Goal: Information Seeking & Learning: Learn about a topic

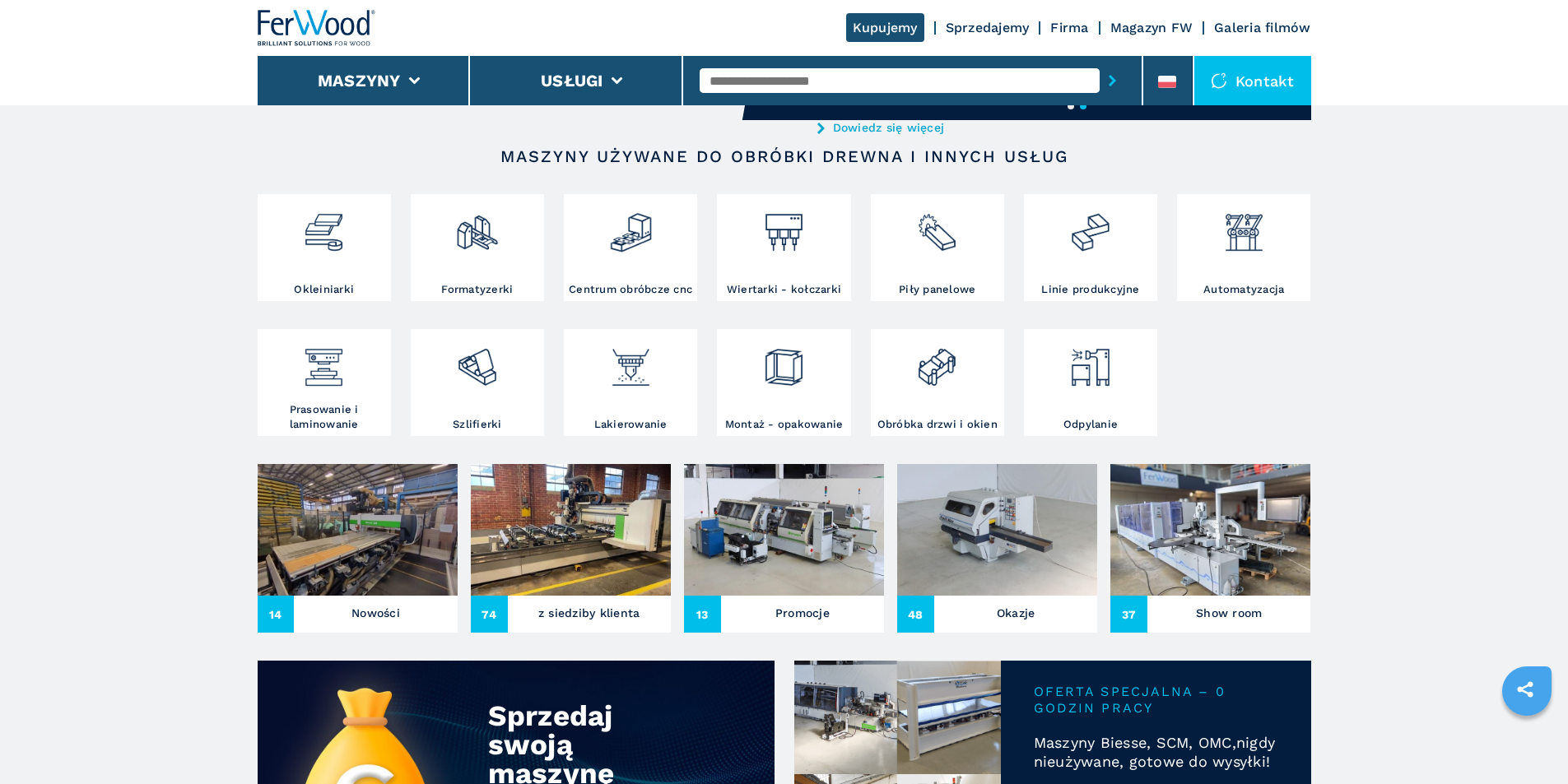
scroll to position [329, 0]
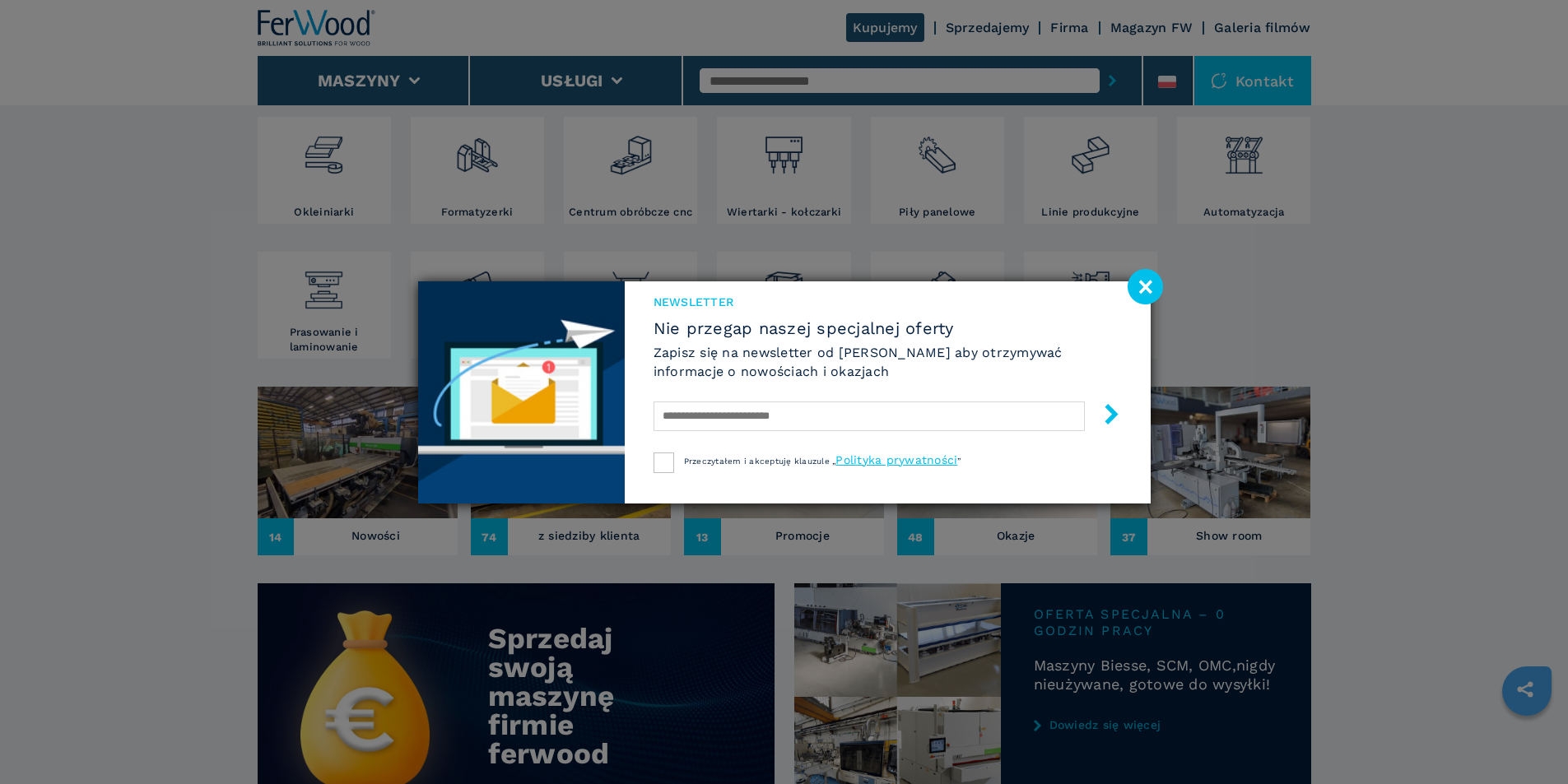
click at [1153, 288] on image at bounding box center [1145, 287] width 35 height 35
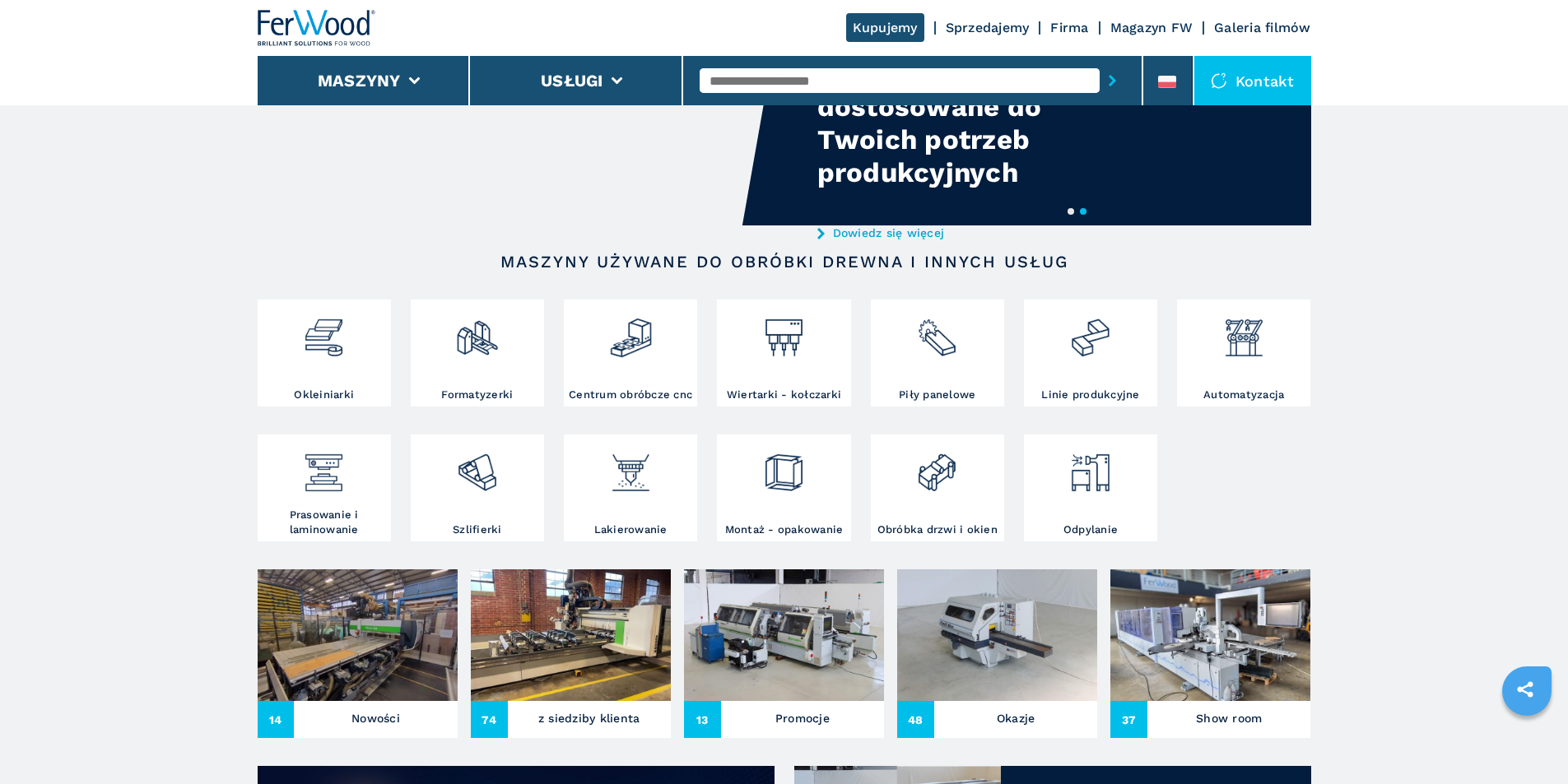
scroll to position [82, 0]
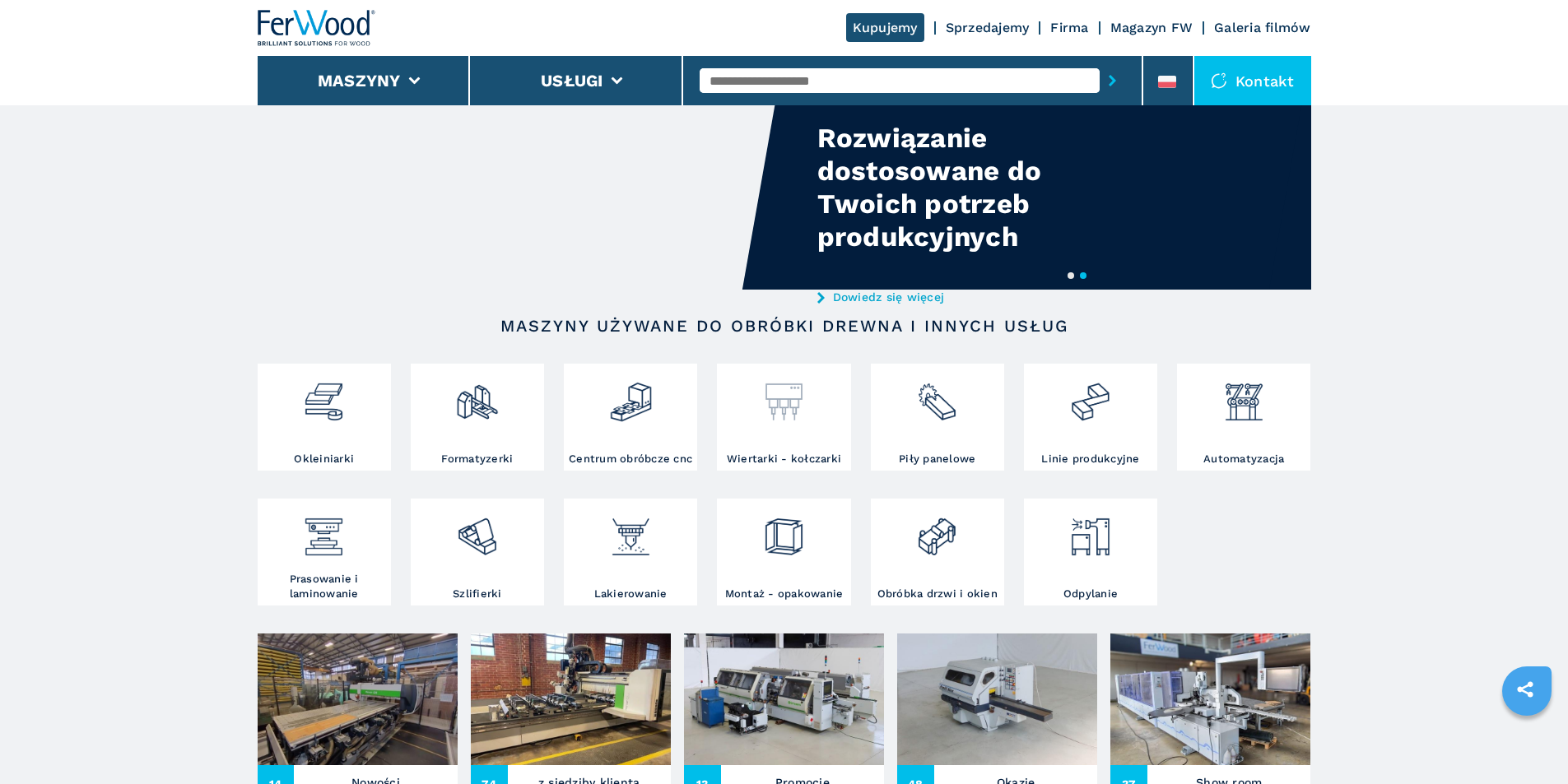
click at [771, 404] on img at bounding box center [784, 396] width 44 height 56
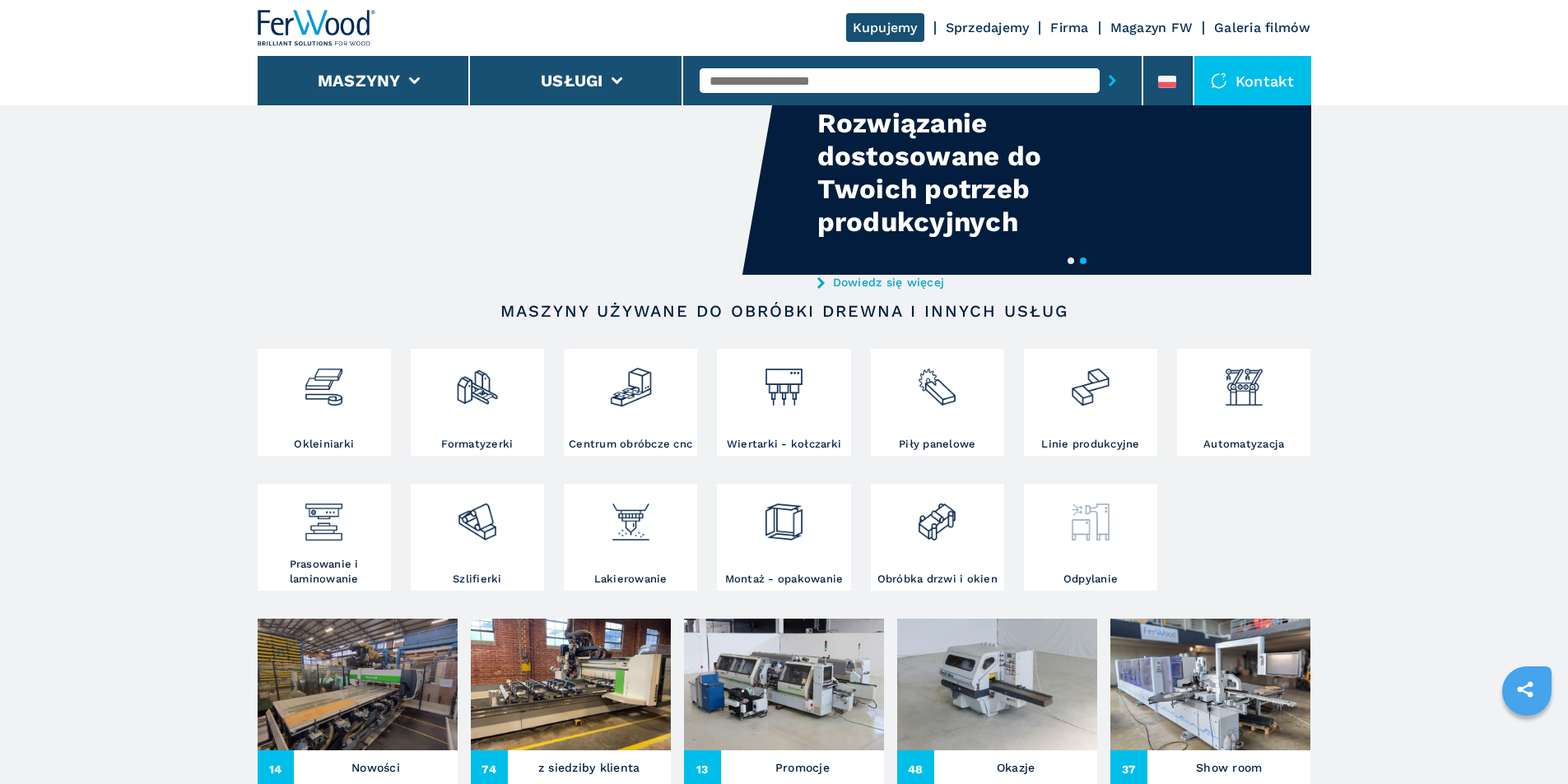
scroll to position [0, 0]
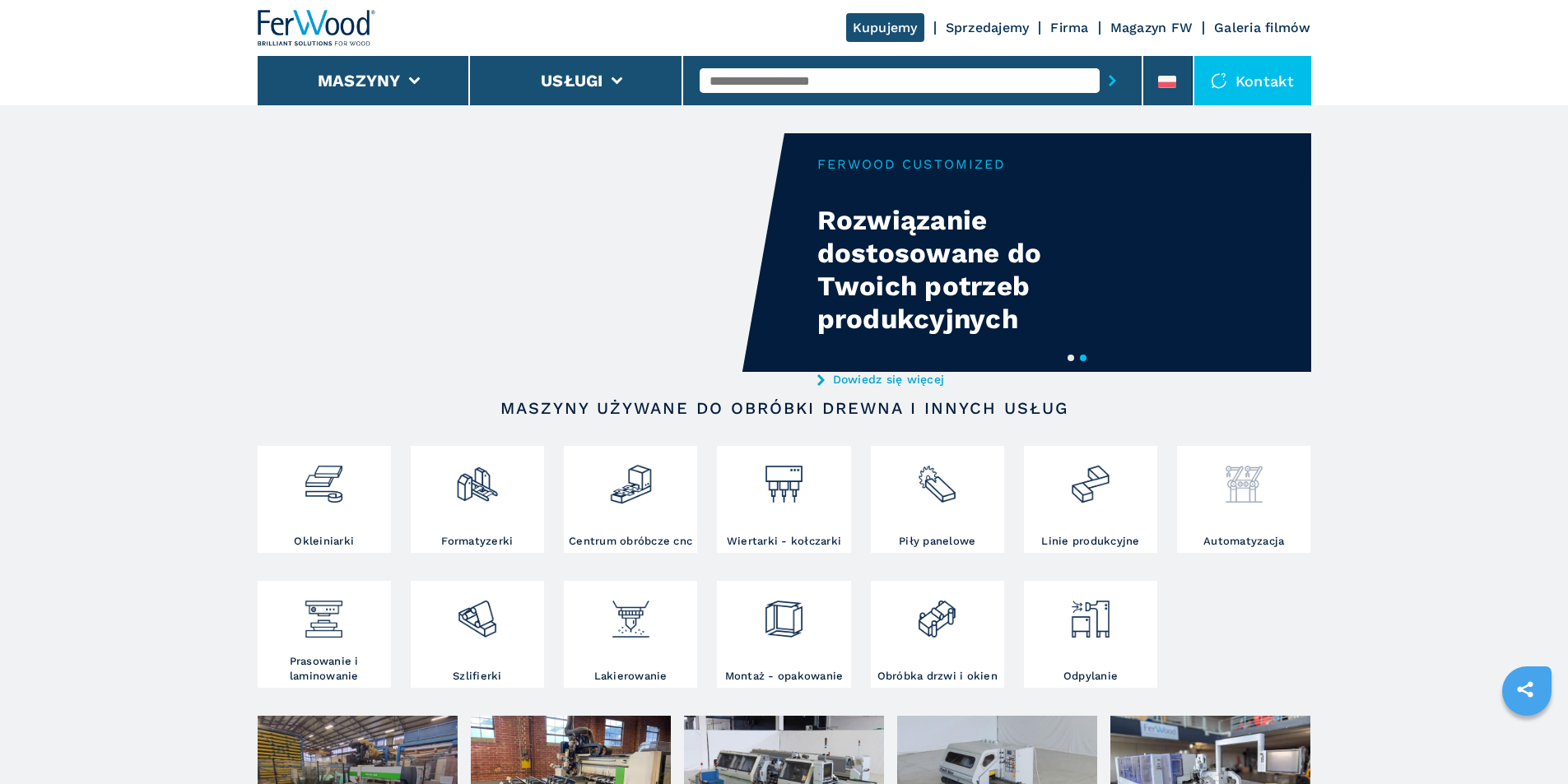
click at [1244, 498] on img at bounding box center [1244, 478] width 44 height 56
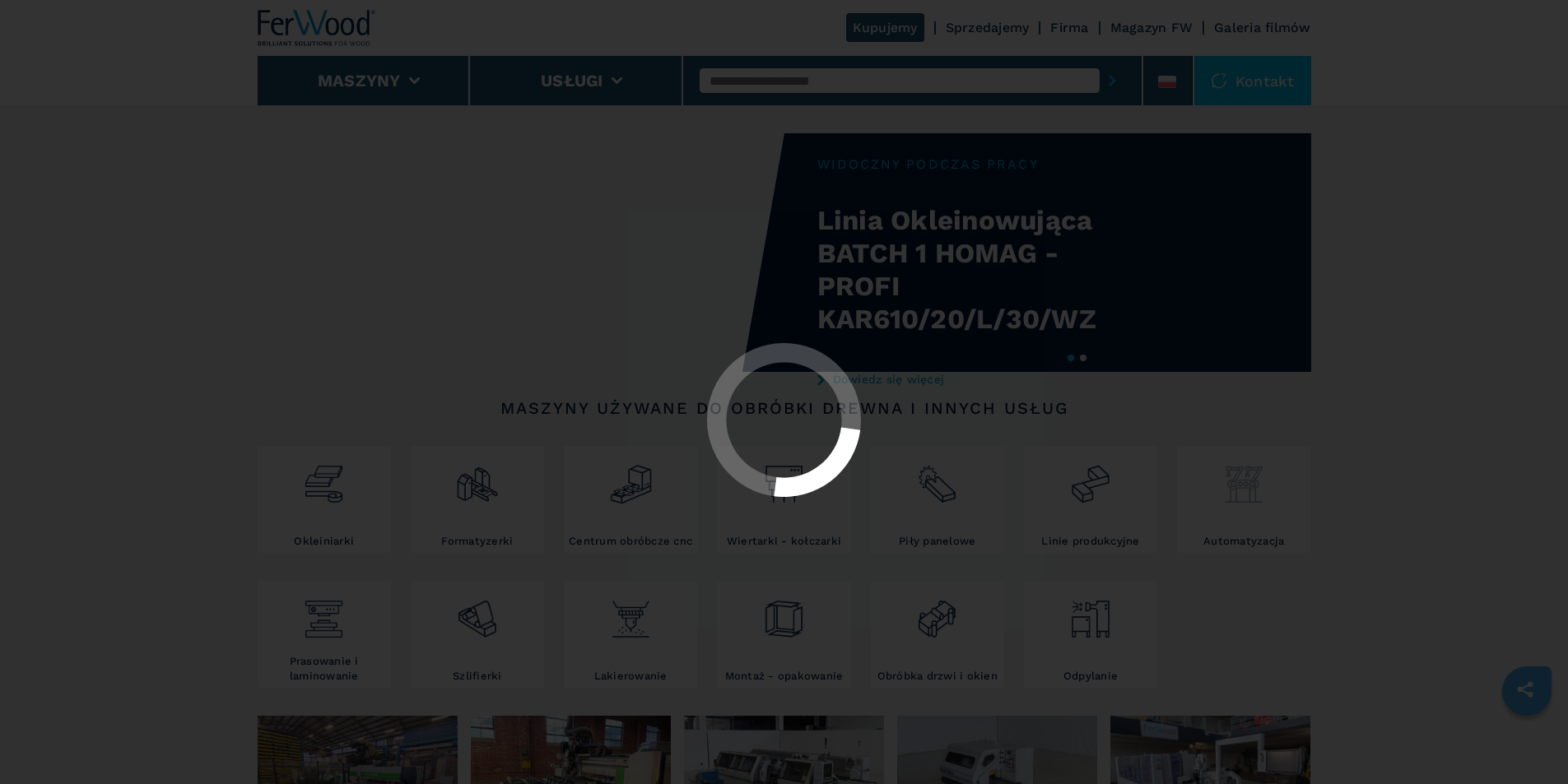
select select "**********"
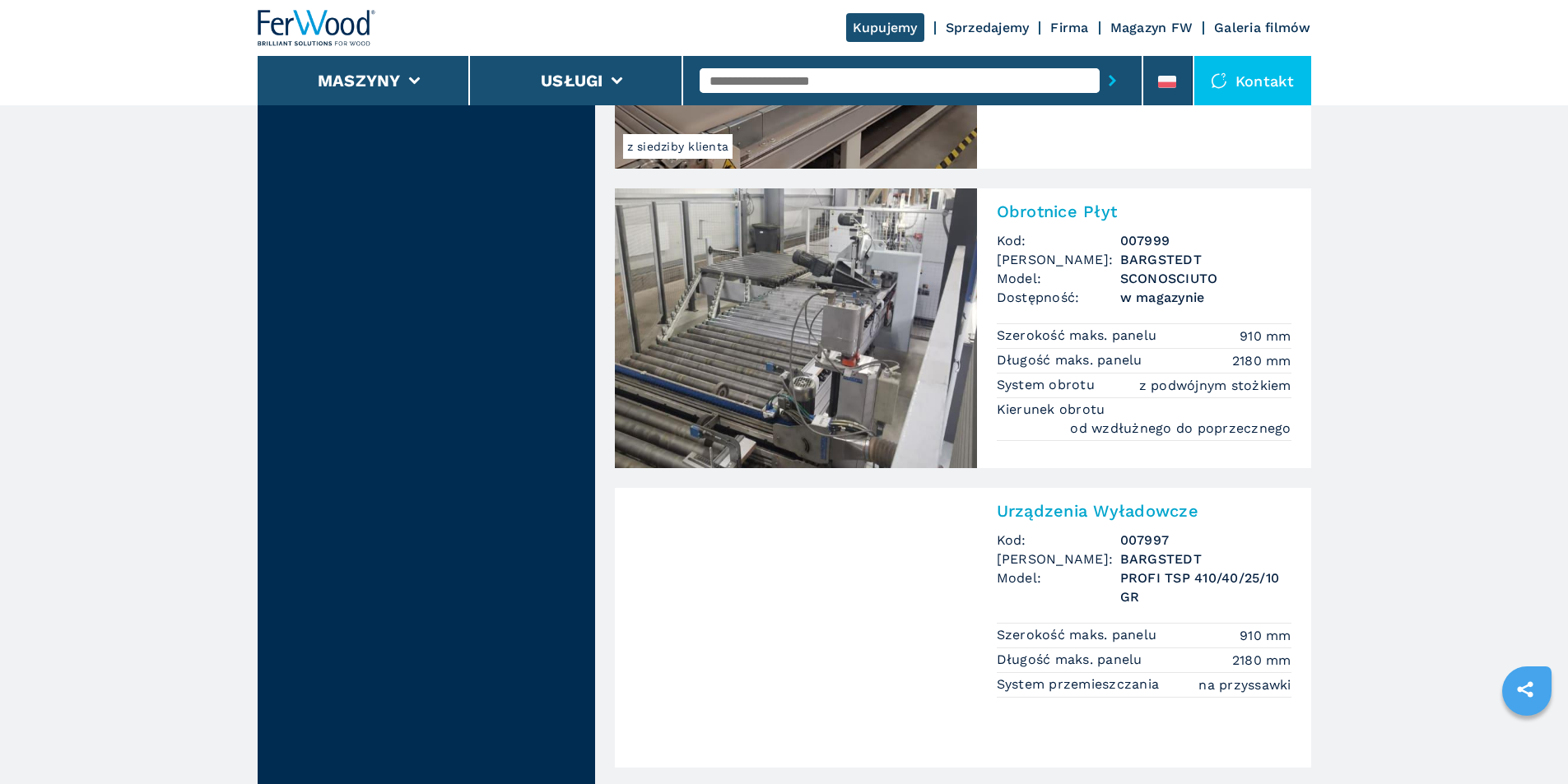
scroll to position [3454, 0]
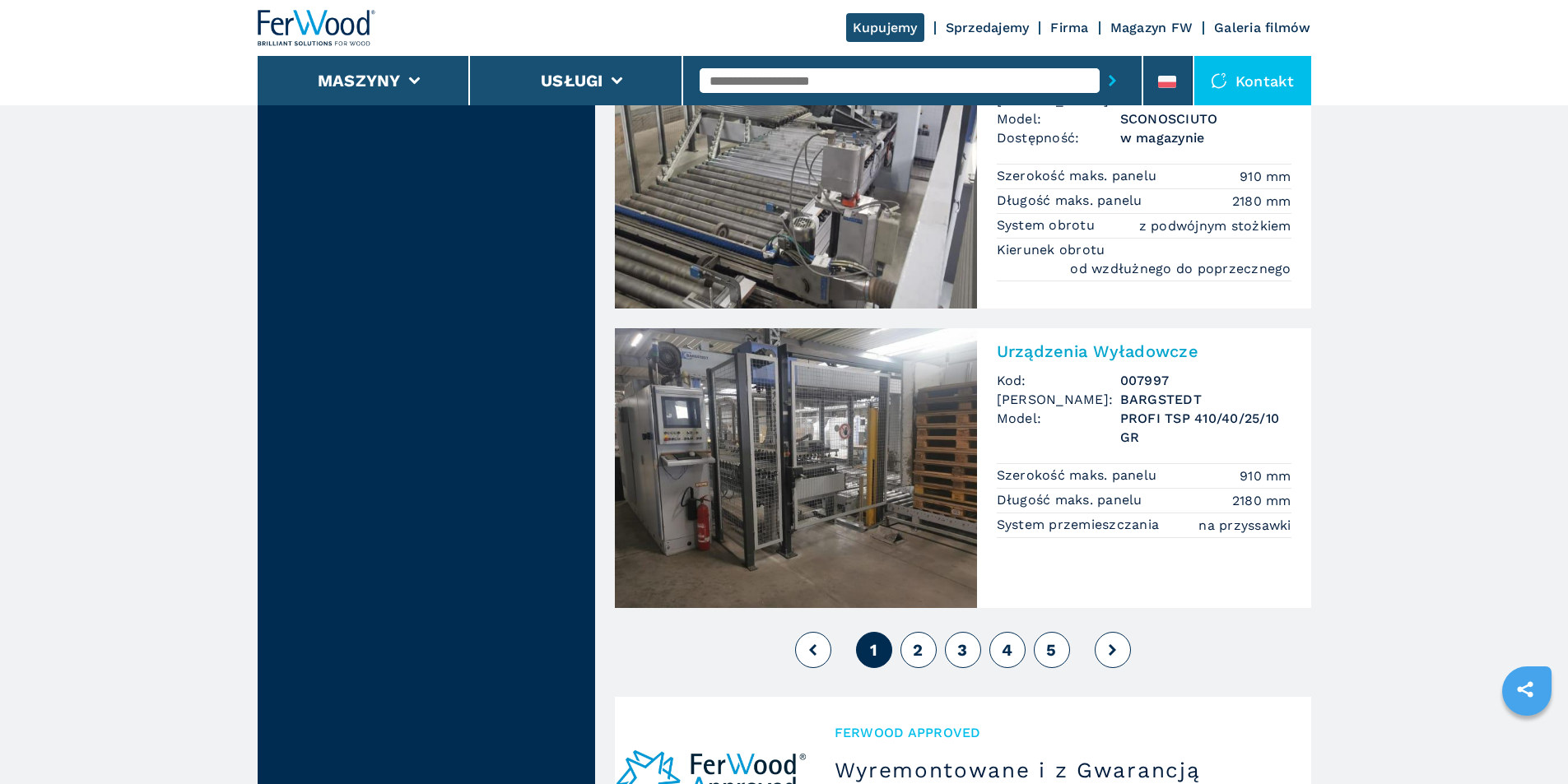
click at [1028, 352] on h2 "Urządzenia Wyładowcze" at bounding box center [1144, 351] width 295 height 20
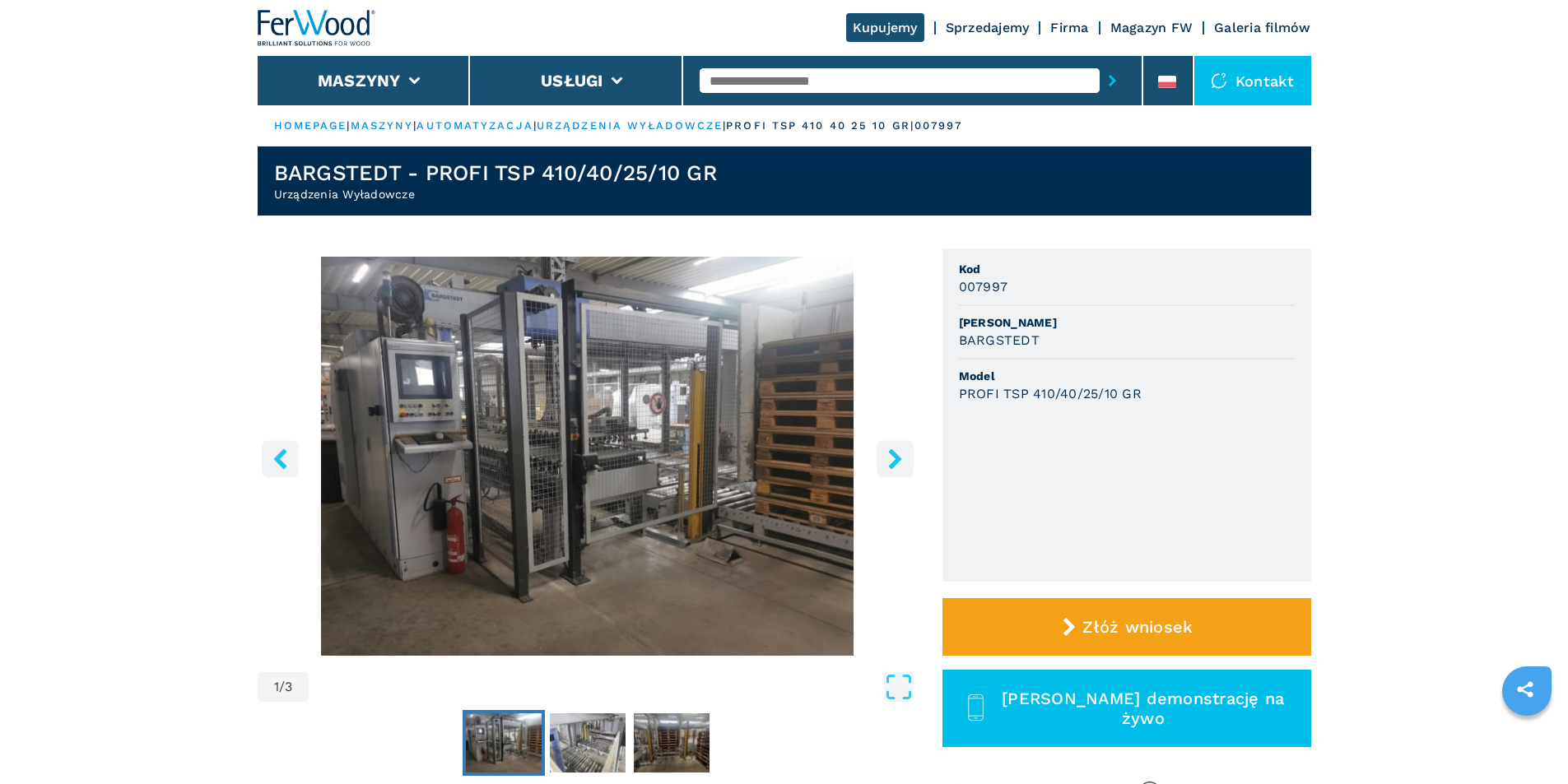
click at [898, 458] on icon "right-button" at bounding box center [894, 458] width 13 height 20
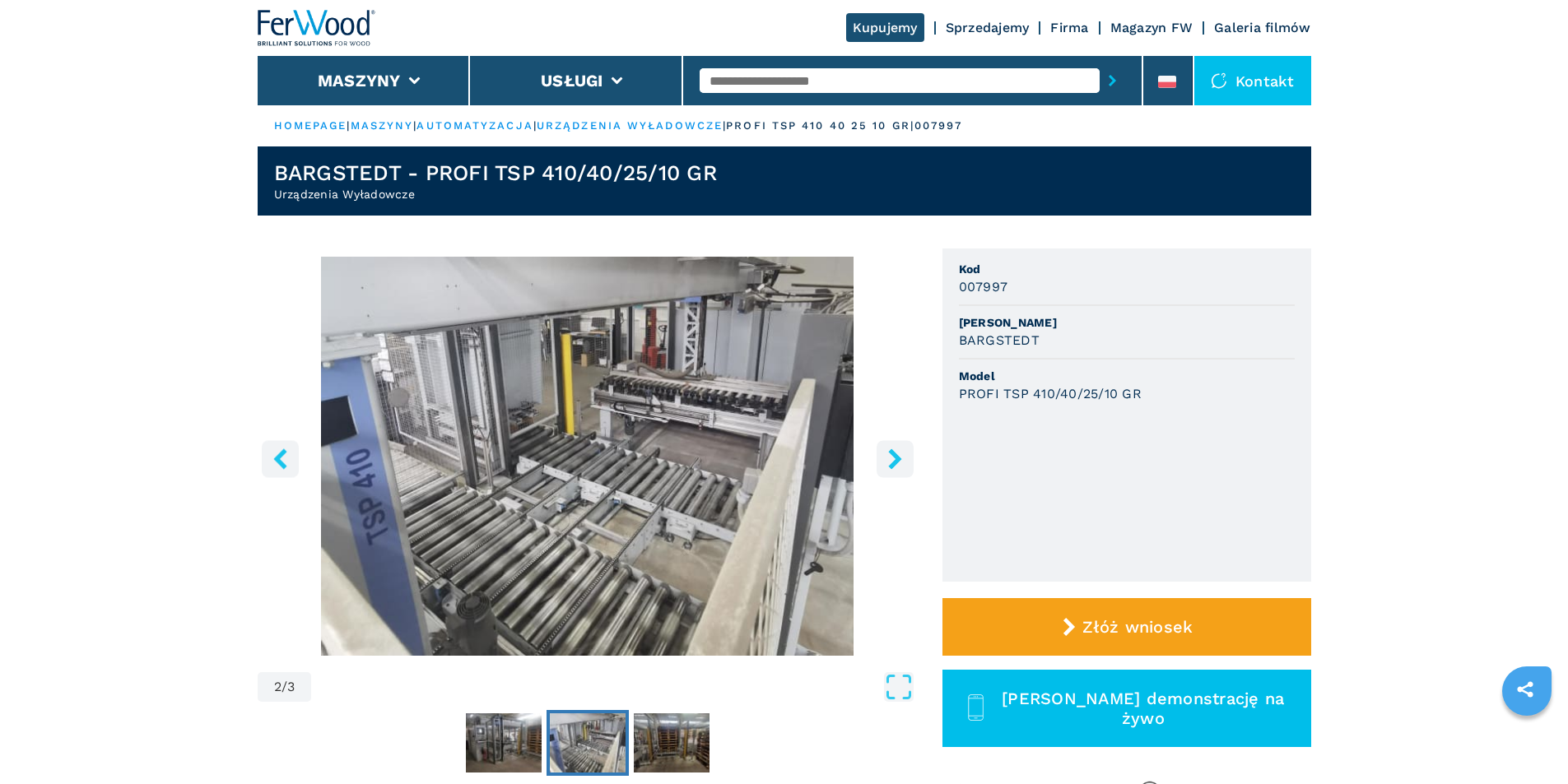
click at [898, 458] on icon "right-button" at bounding box center [894, 458] width 13 height 20
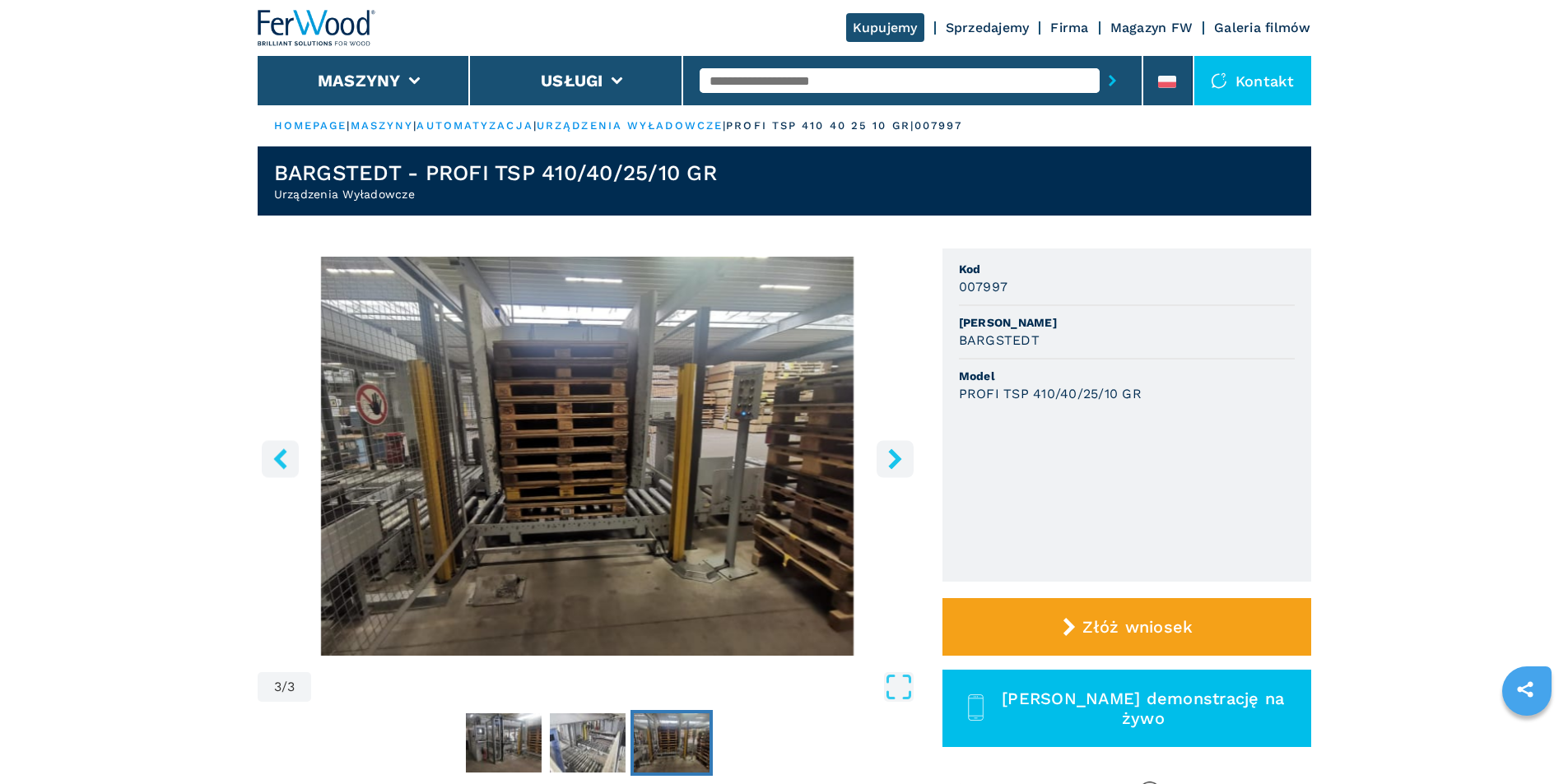
click at [898, 458] on icon "right-button" at bounding box center [894, 458] width 13 height 20
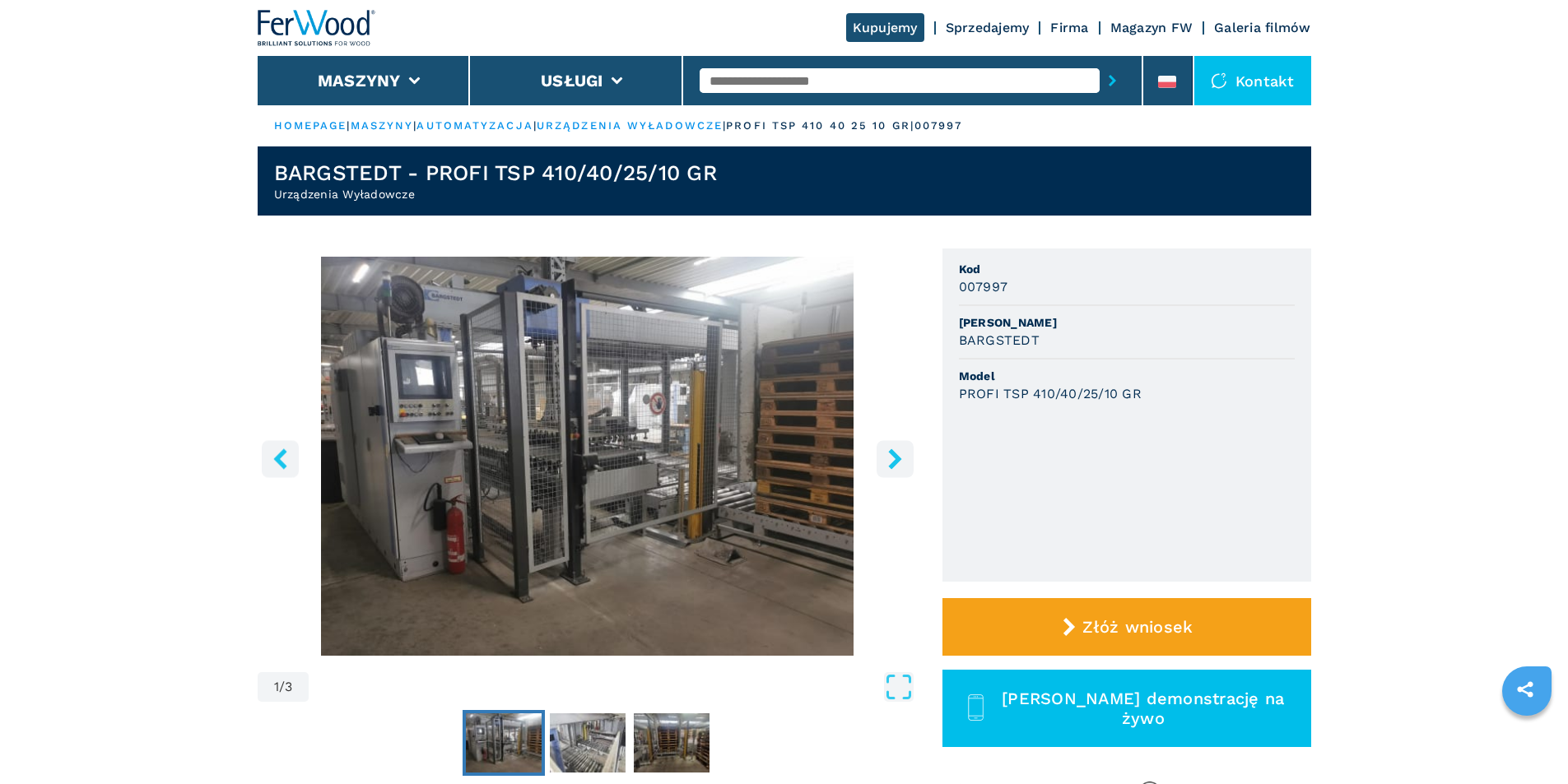
click at [898, 458] on icon "right-button" at bounding box center [894, 458] width 13 height 20
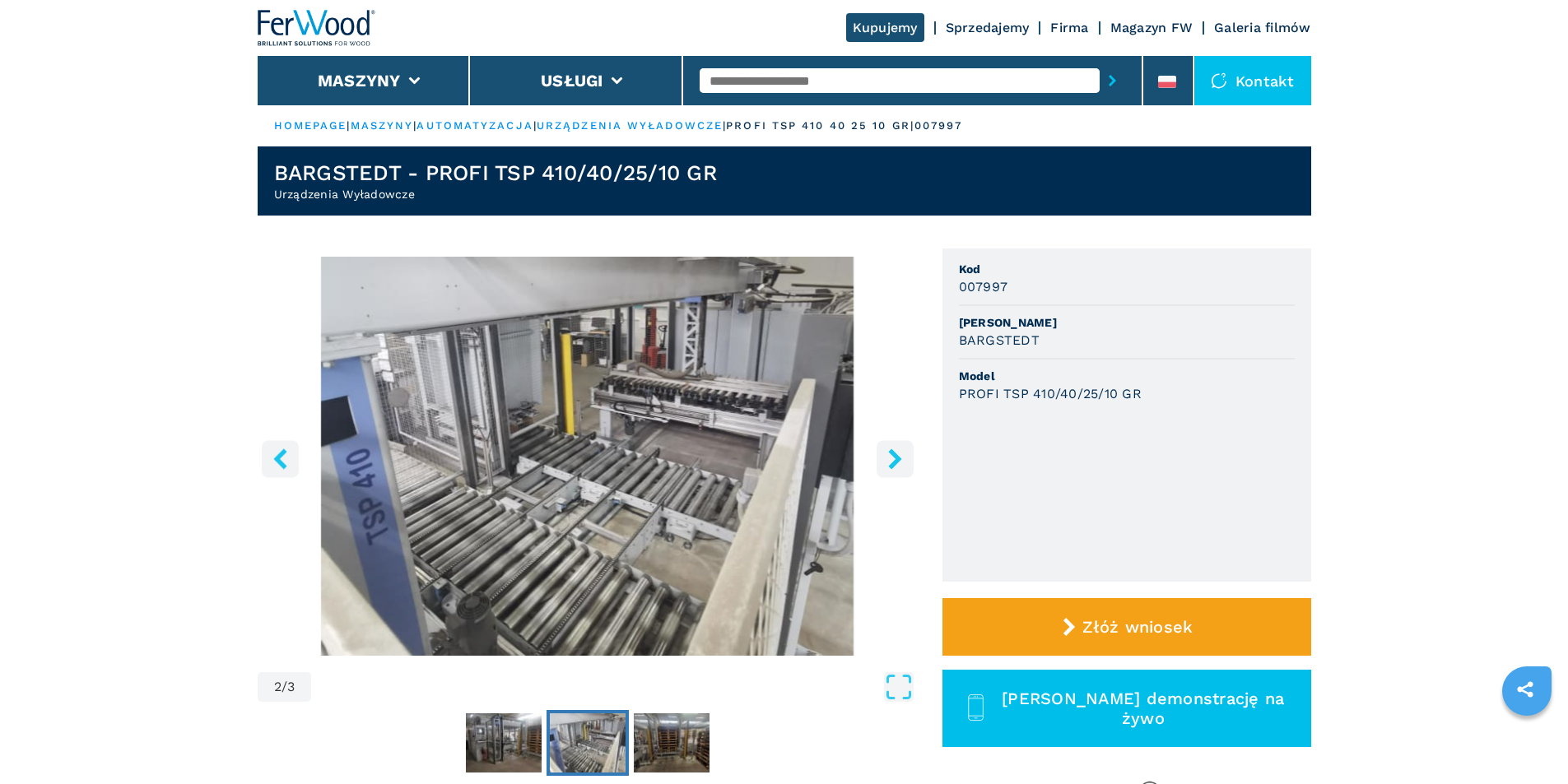
click at [898, 458] on icon "right-button" at bounding box center [894, 458] width 13 height 20
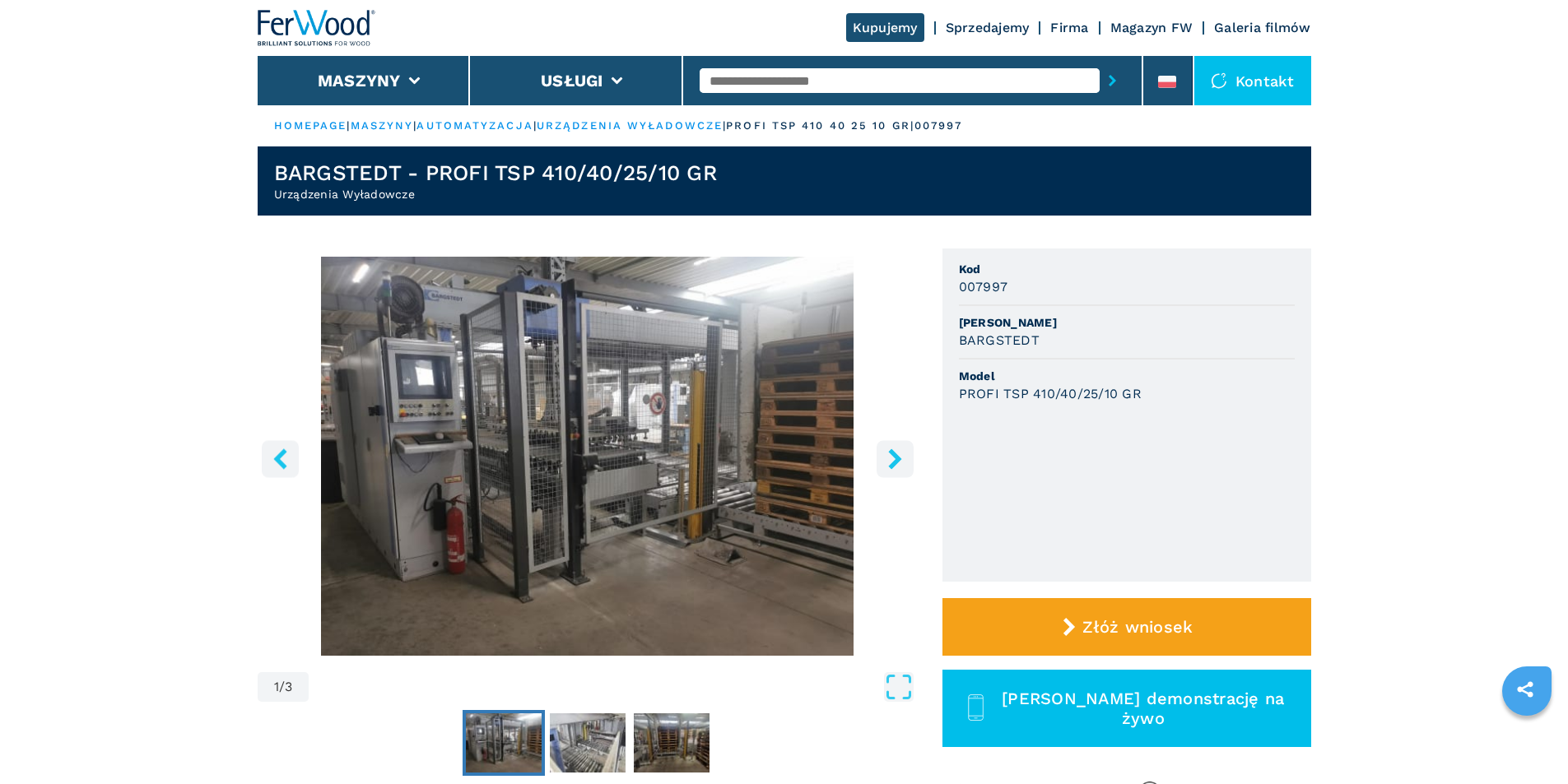
select select "**********"
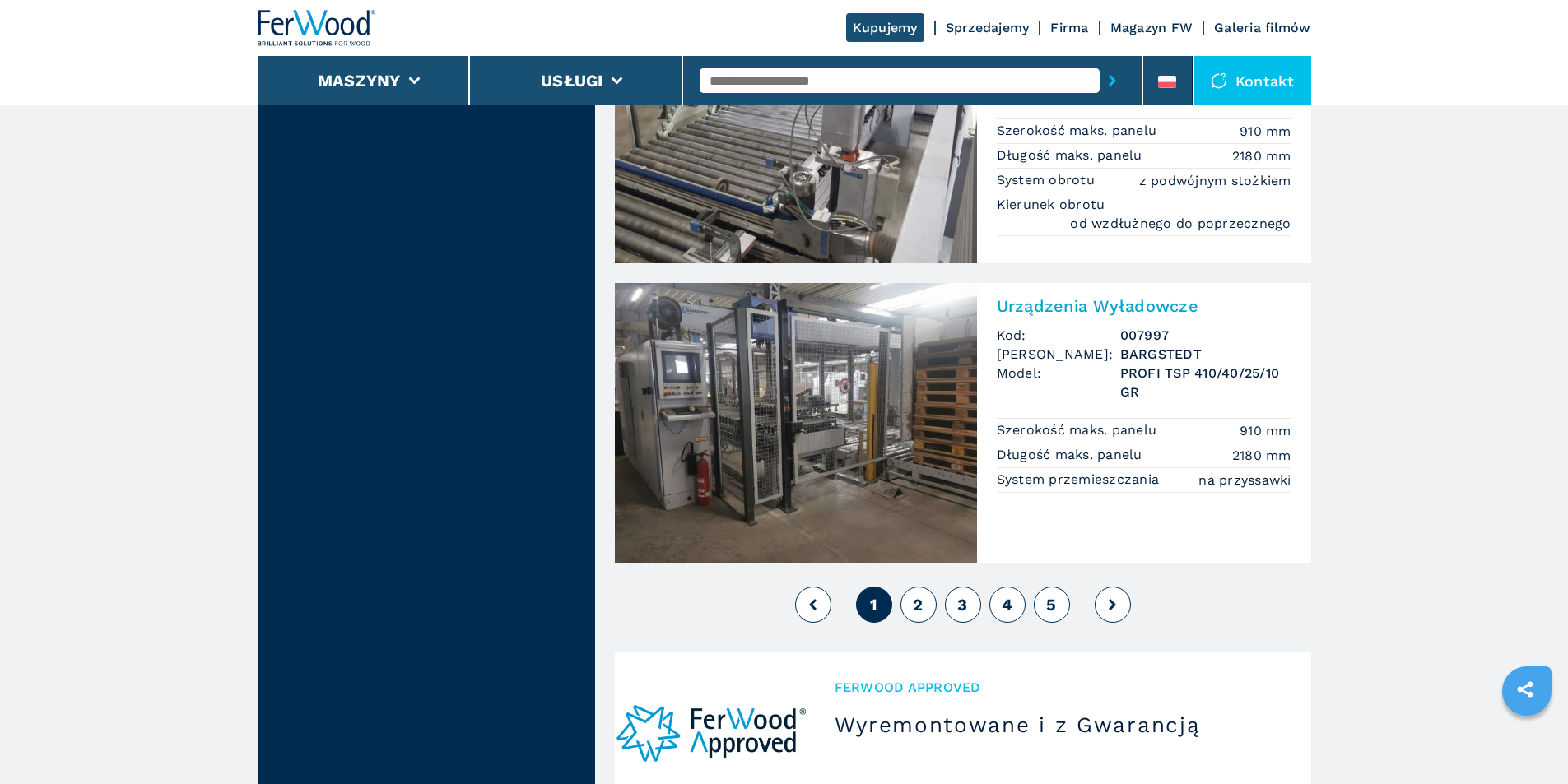
scroll to position [3526, 0]
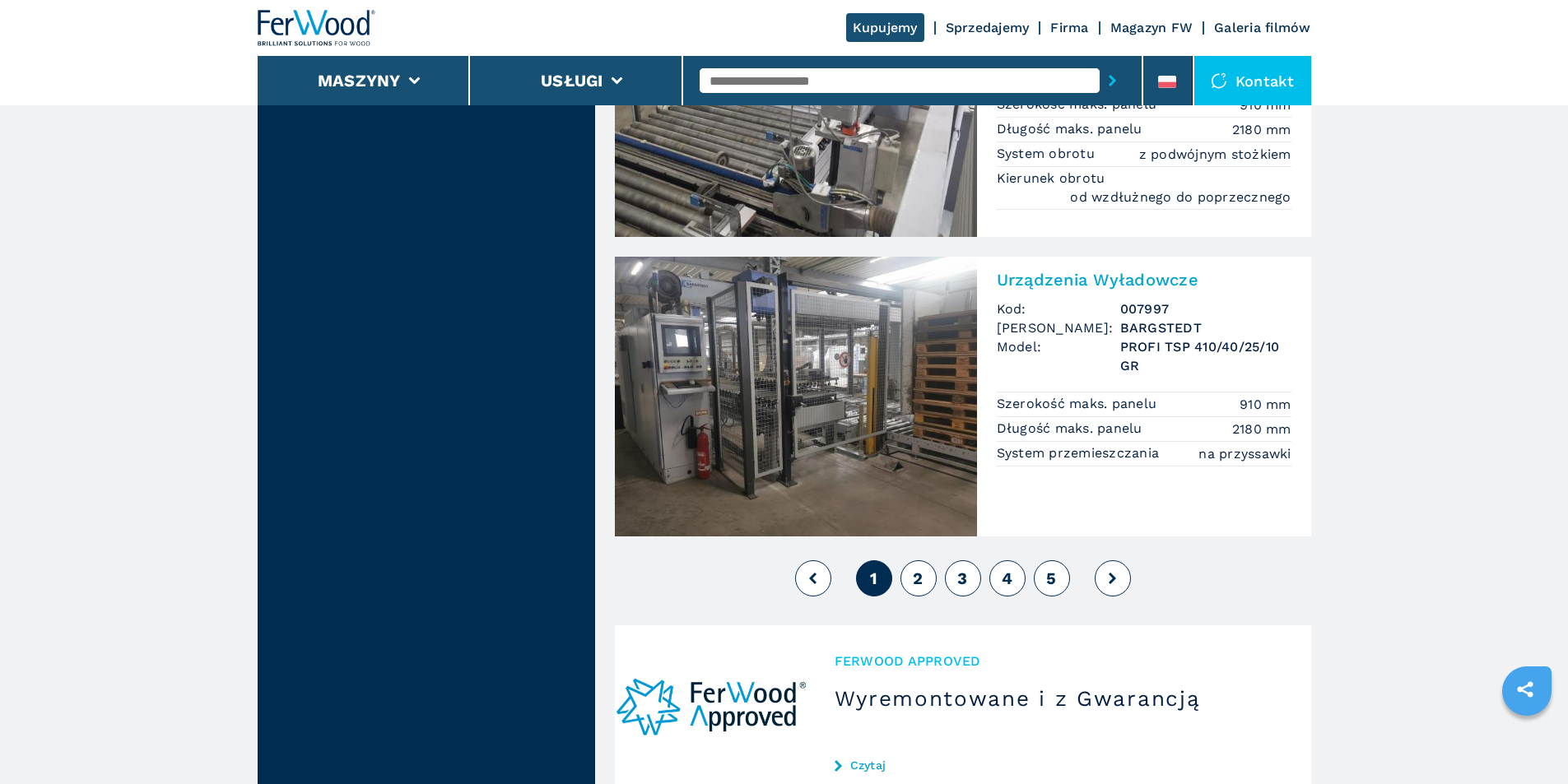
click at [911, 576] on button "2" at bounding box center [918, 578] width 36 height 36
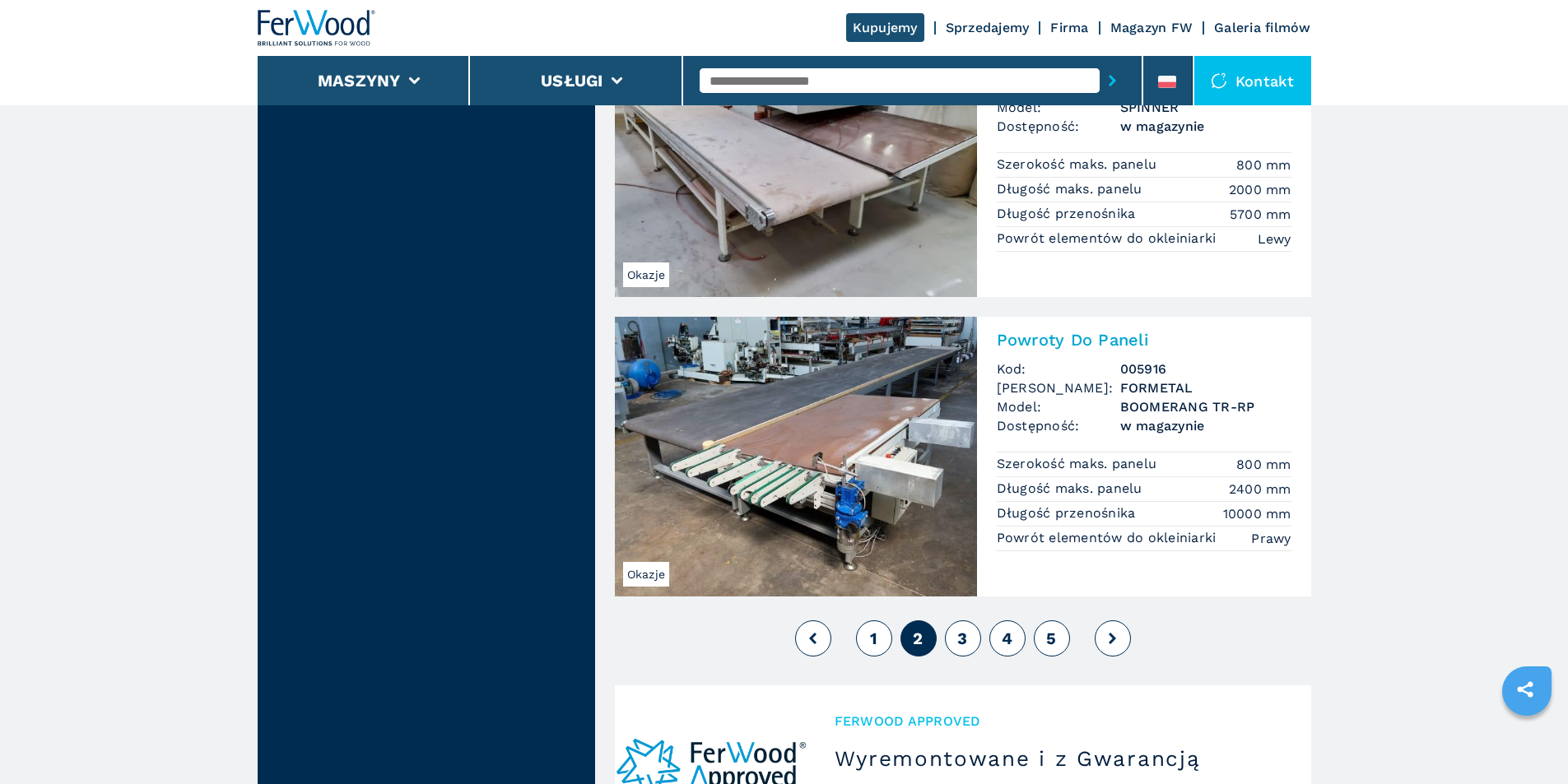
scroll to position [3537, 0]
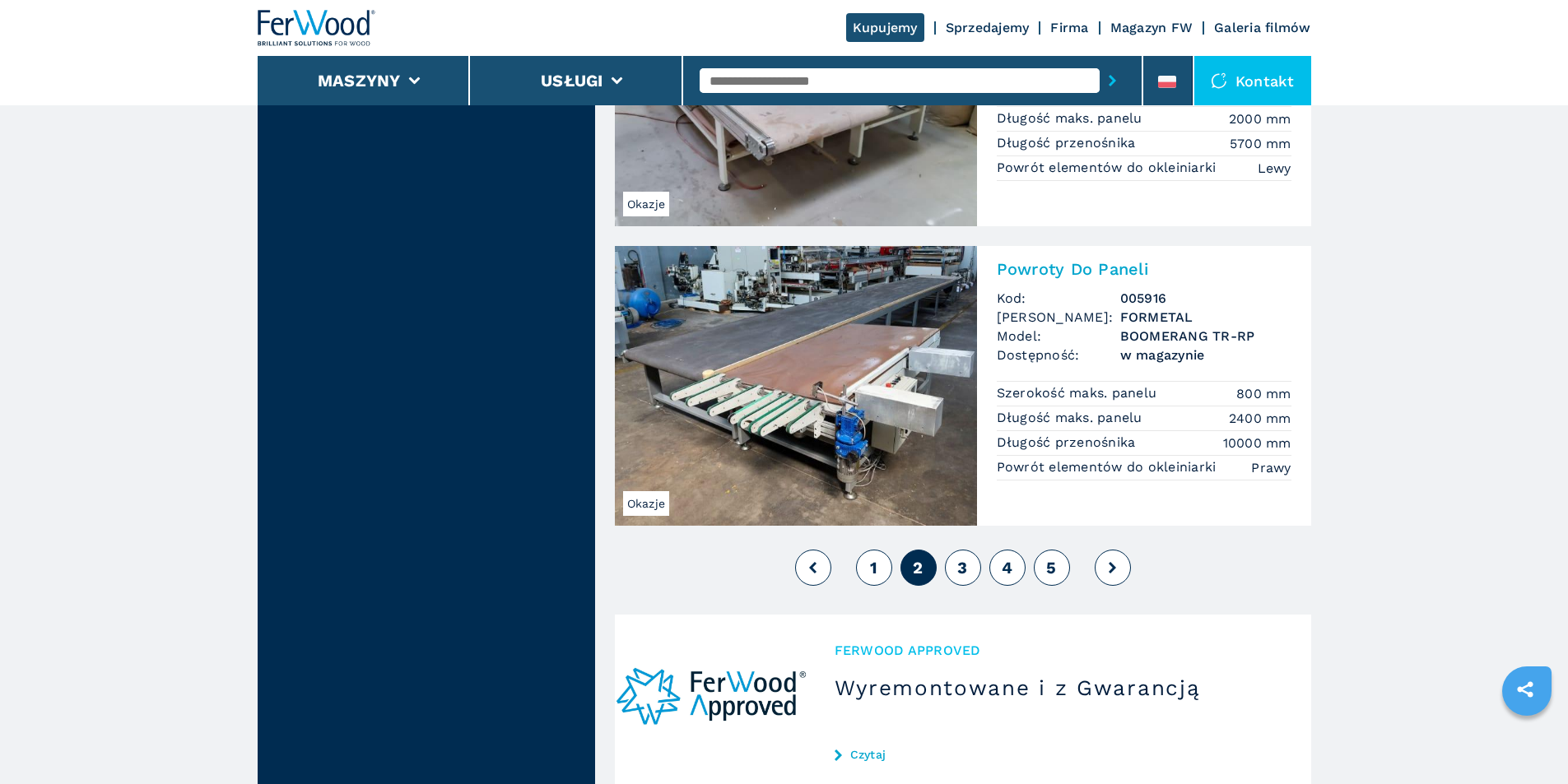
click at [957, 556] on button "3" at bounding box center [963, 567] width 36 height 36
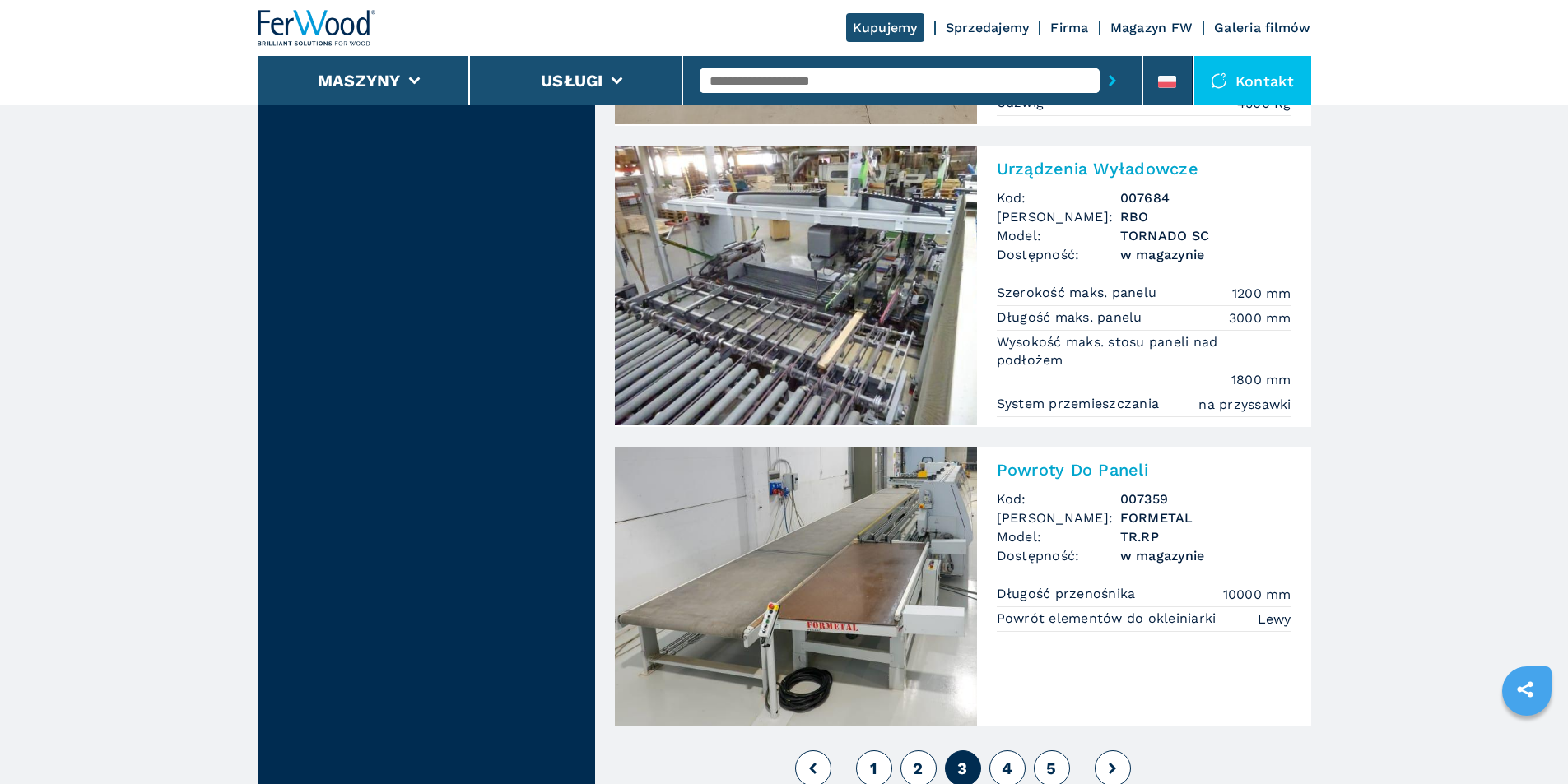
scroll to position [3494, 0]
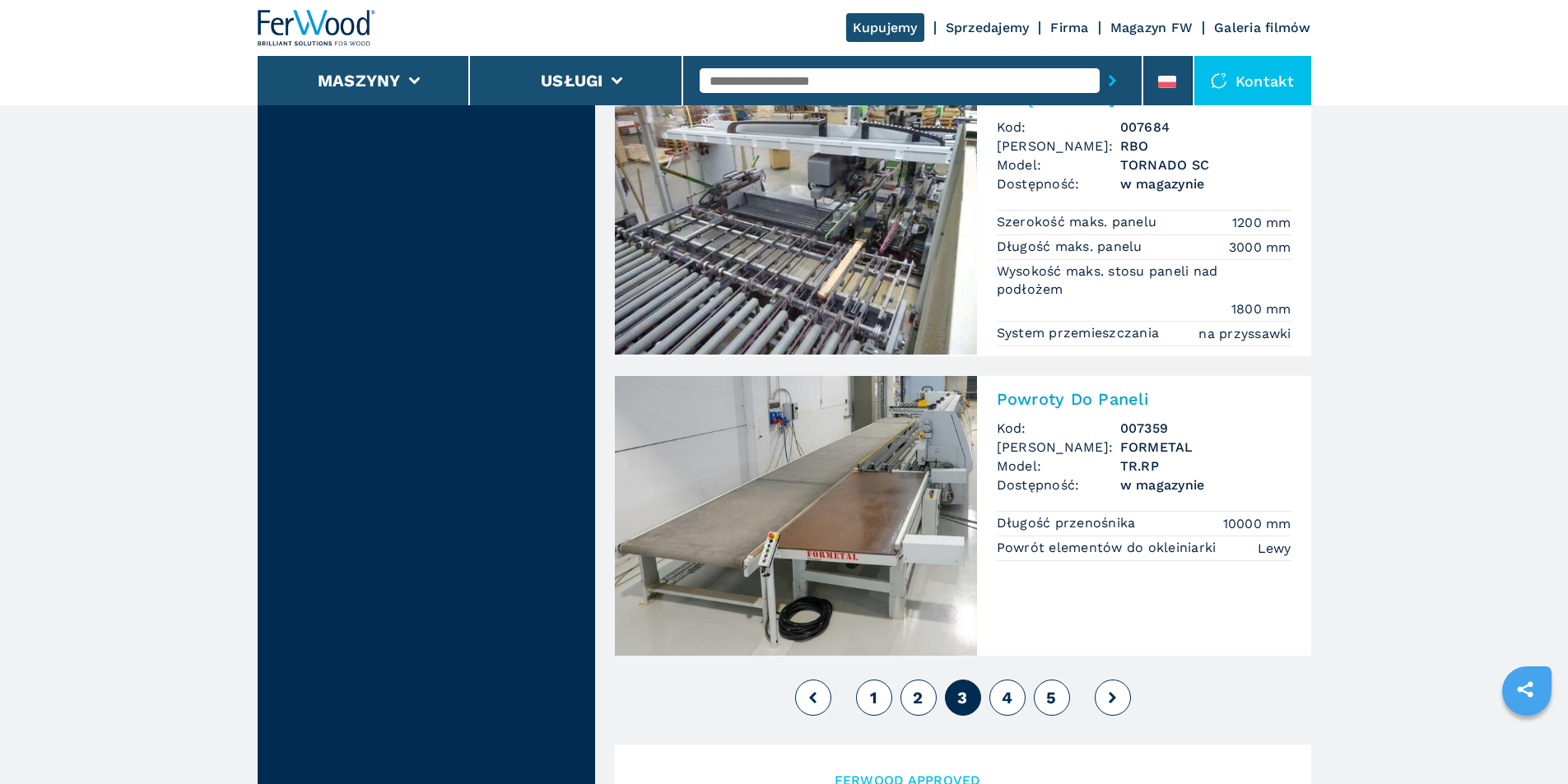
click at [1009, 700] on span "4" at bounding box center [1007, 697] width 11 height 20
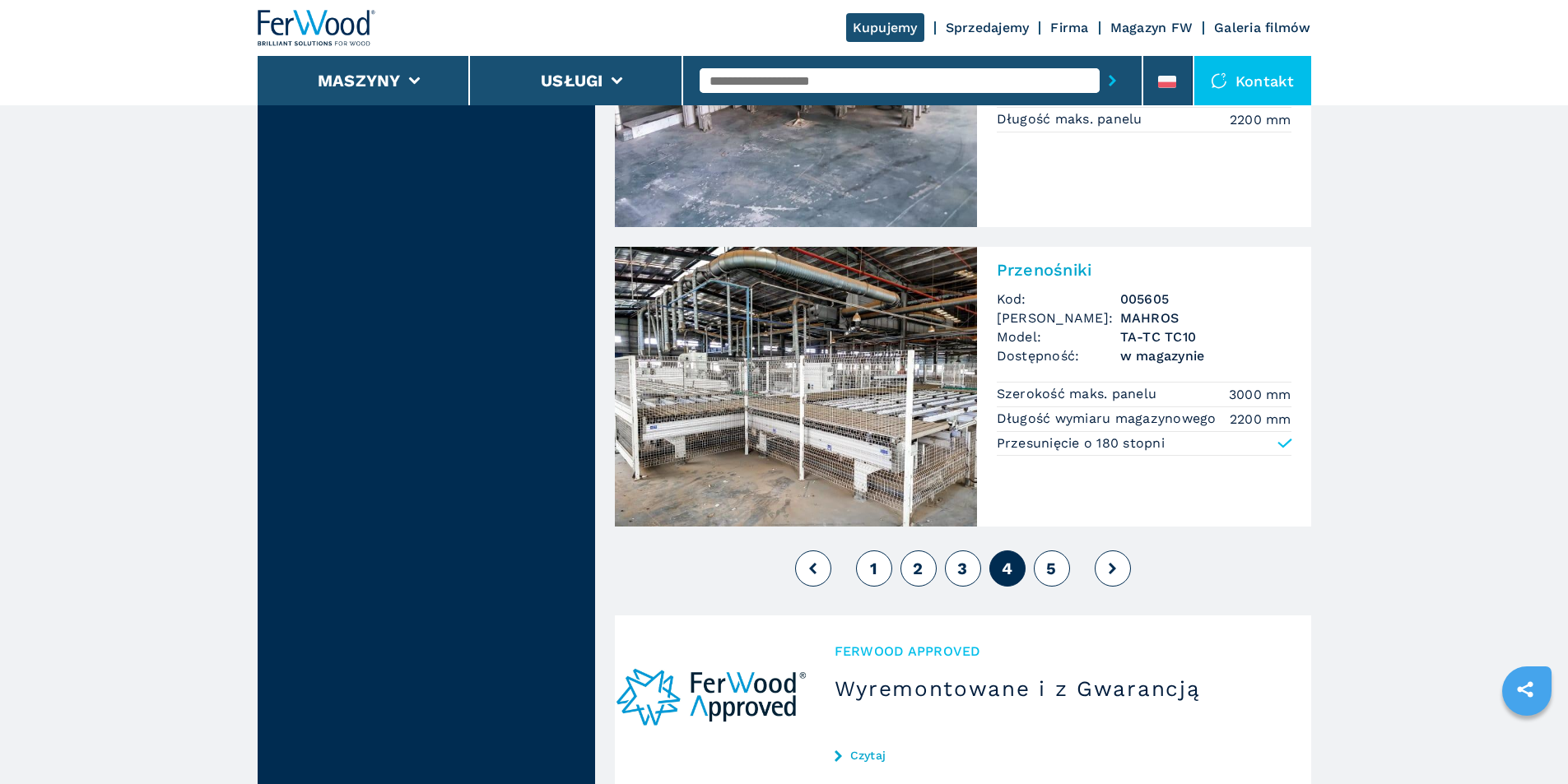
scroll to position [3619, 0]
click at [1049, 575] on span "5" at bounding box center [1050, 567] width 10 height 20
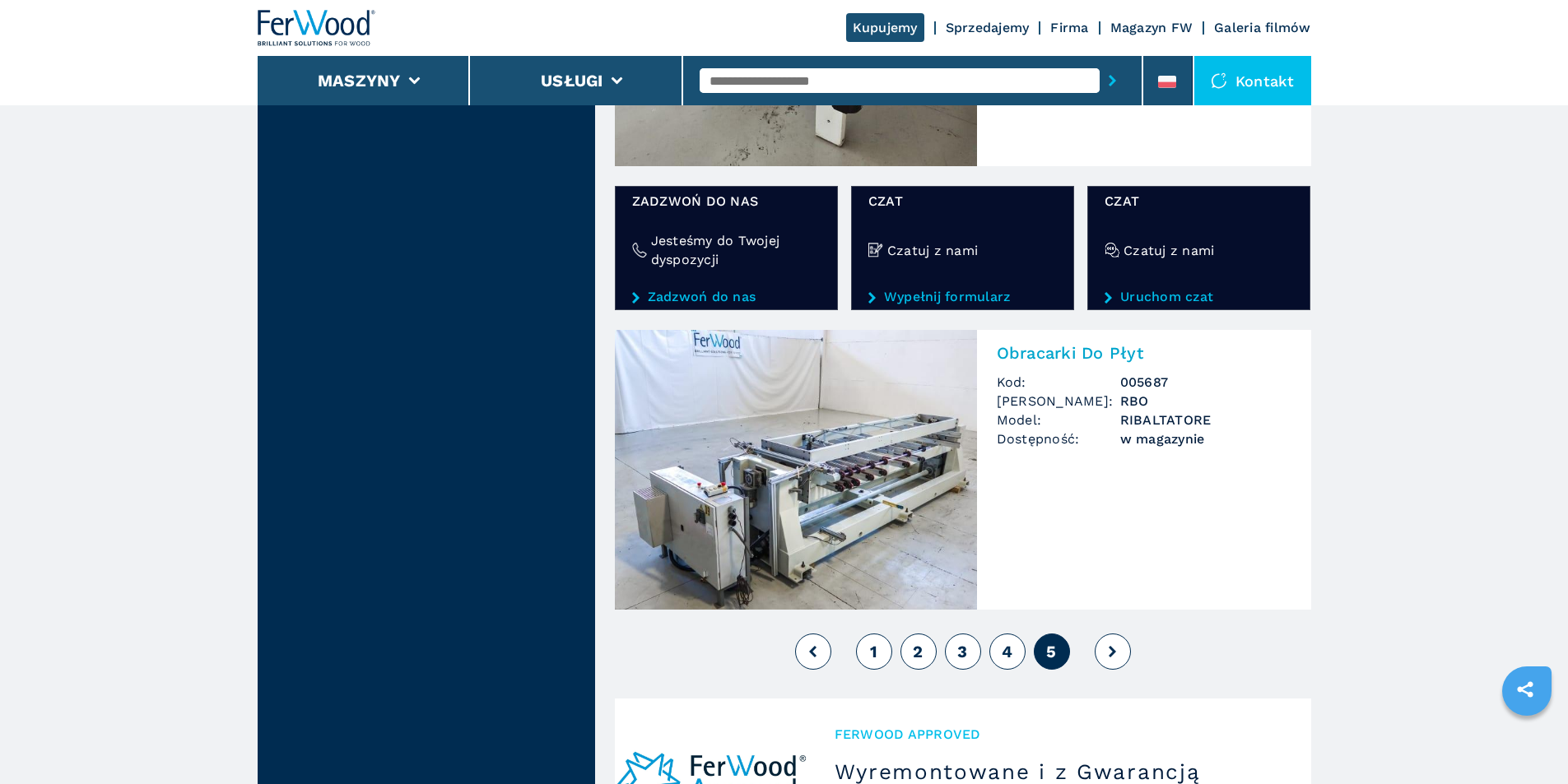
scroll to position [2714, 0]
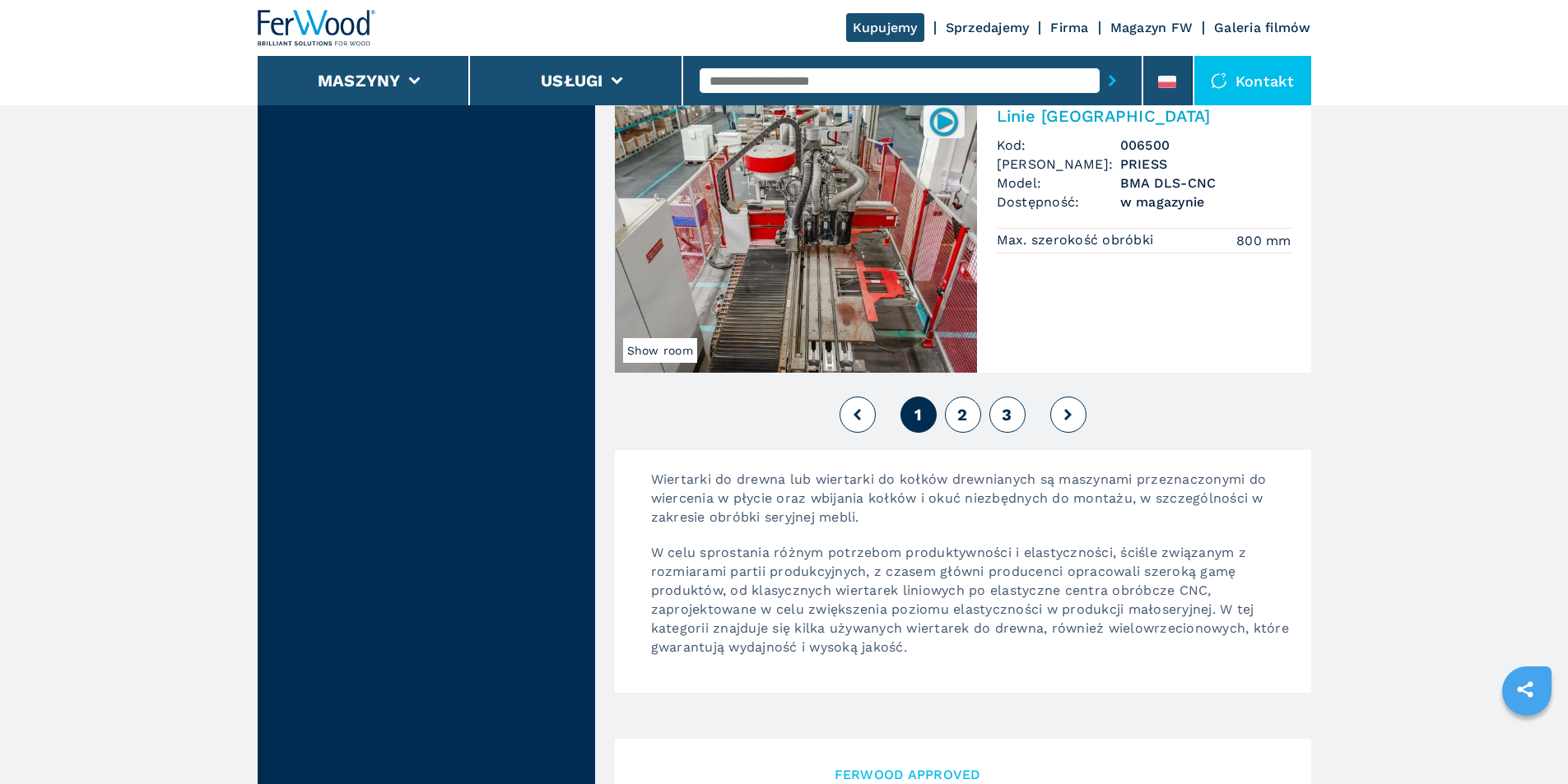
scroll to position [3702, 0]
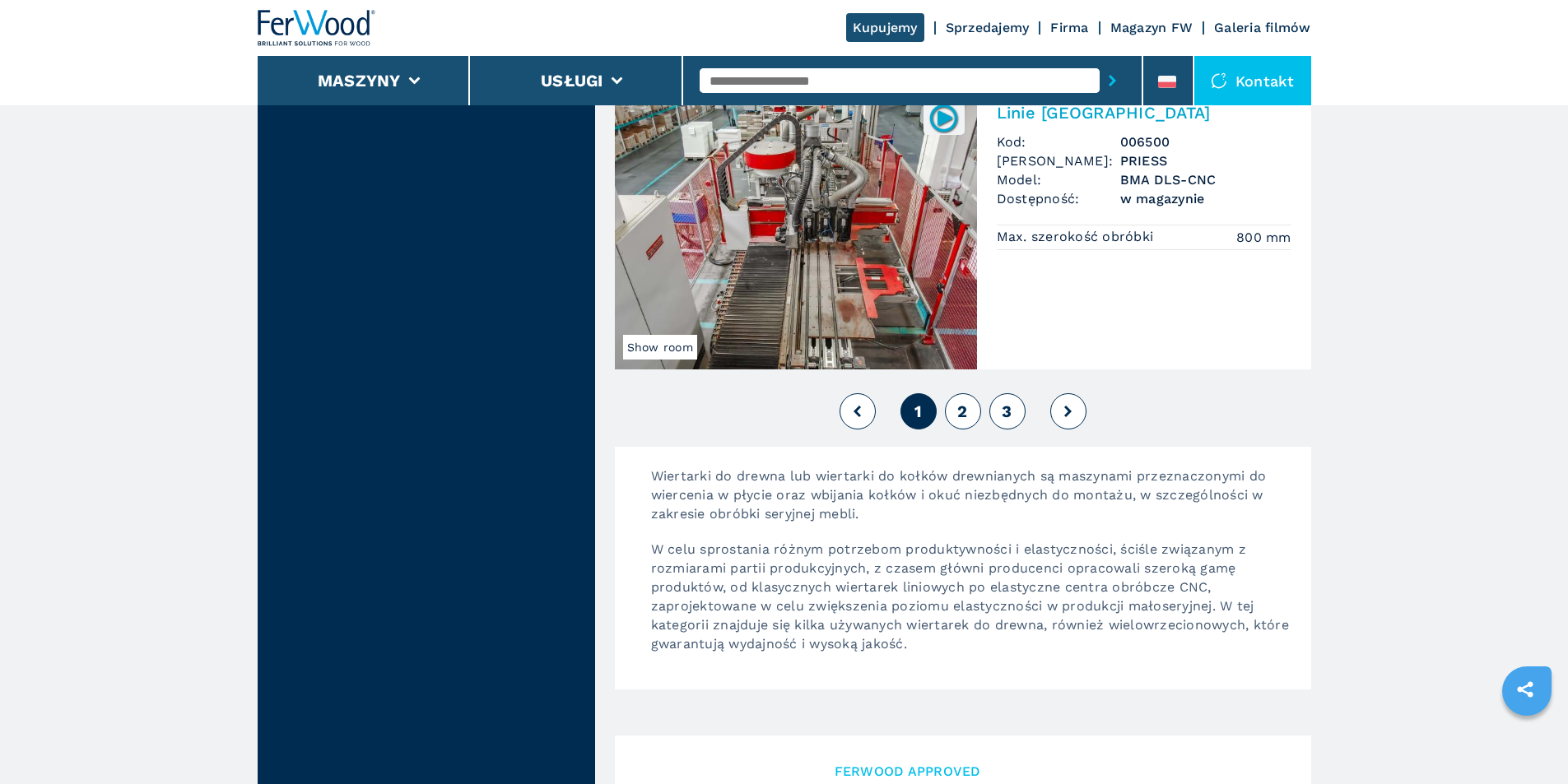
click at [963, 410] on span "2" at bounding box center [962, 411] width 10 height 20
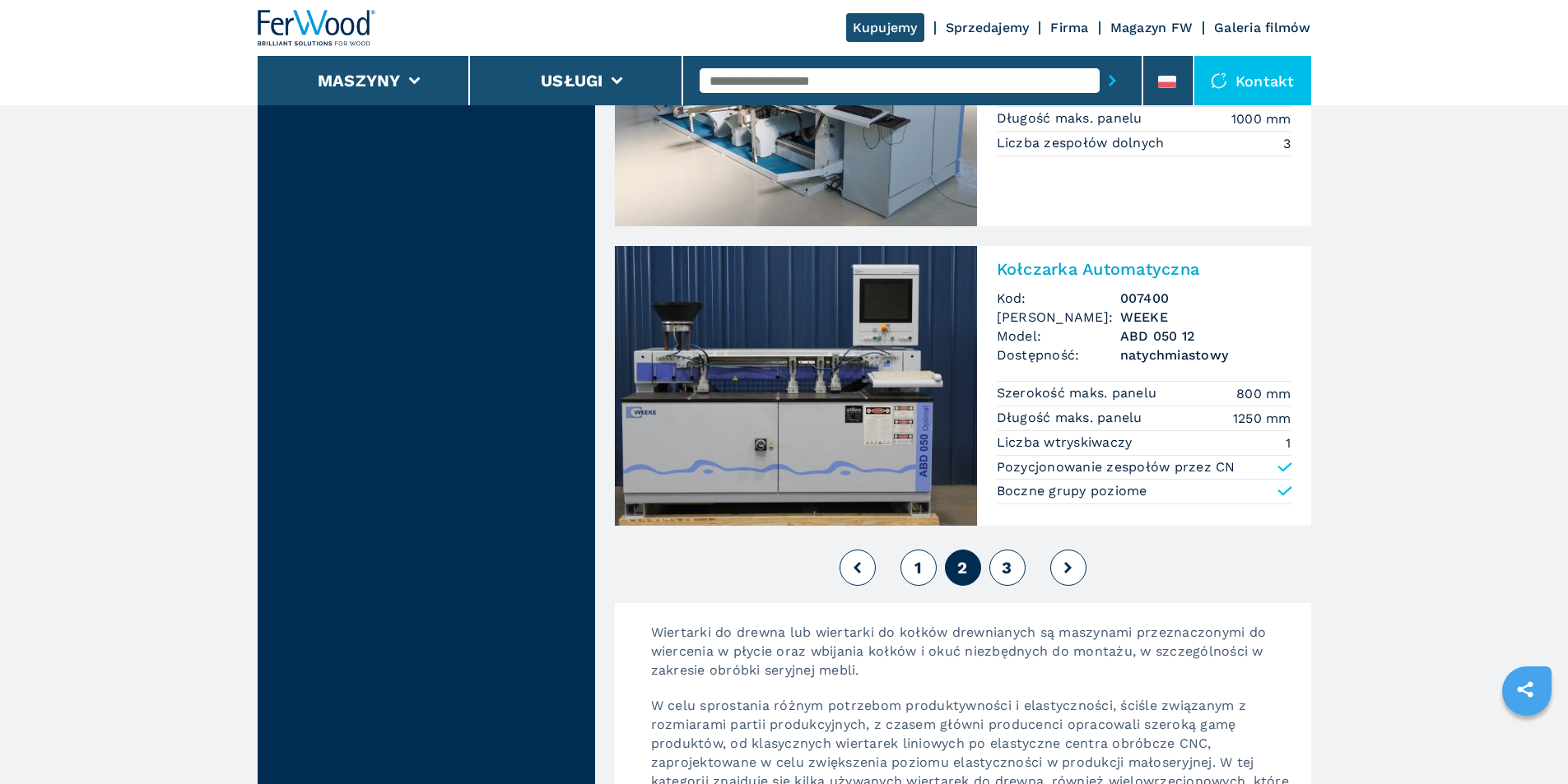
scroll to position [3619, 0]
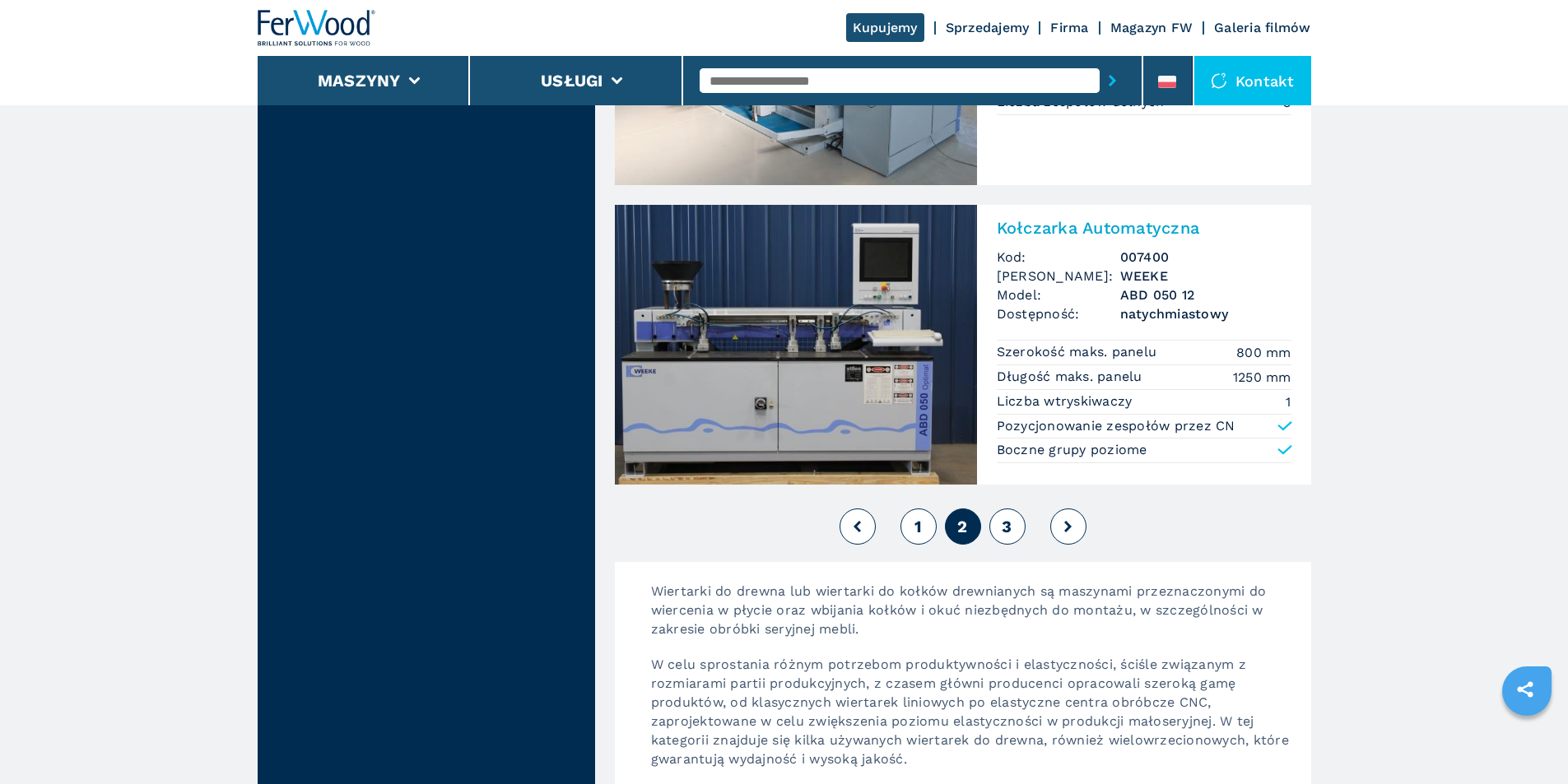
click at [1002, 524] on span "3" at bounding box center [1006, 526] width 10 height 20
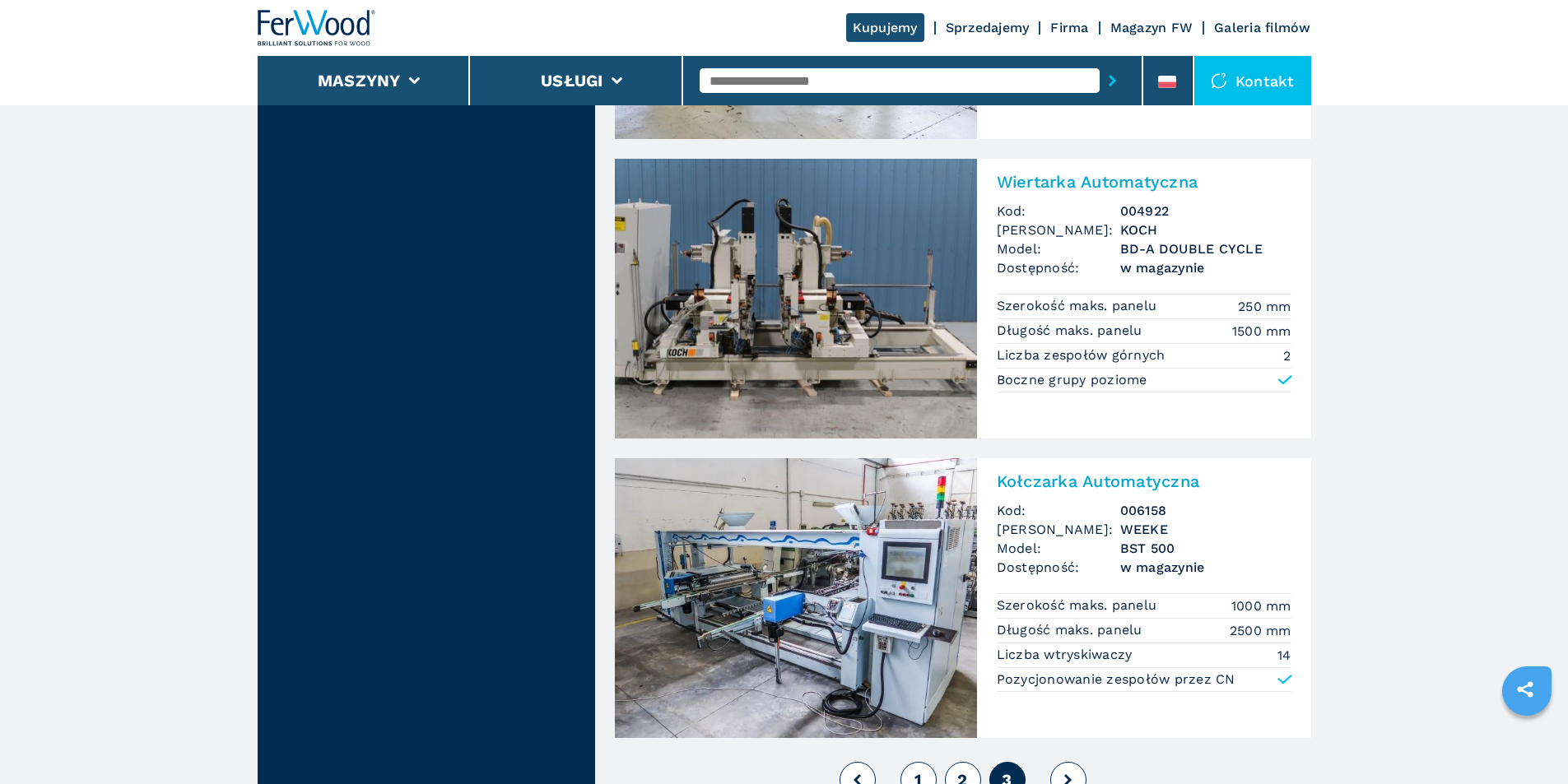
scroll to position [3125, 0]
